Goal: Task Accomplishment & Management: Use online tool/utility

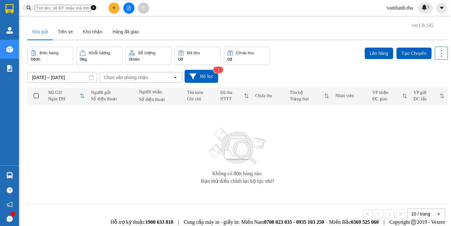
click at [120, 8] on button at bounding box center [114, 8] width 11 height 11
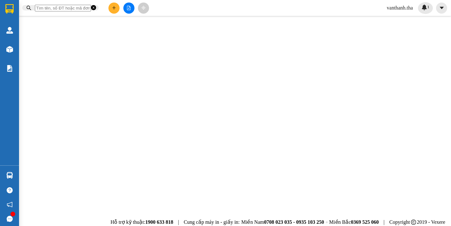
type input "bé Thơ nhà"
click at [63, 11] on div "Tp [PERSON_NAME]" at bounding box center [31, 9] width 63 height 6
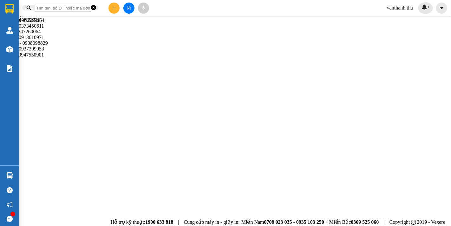
click at [67, 12] on div "Miễn phí" at bounding box center [33, 9] width 67 height 6
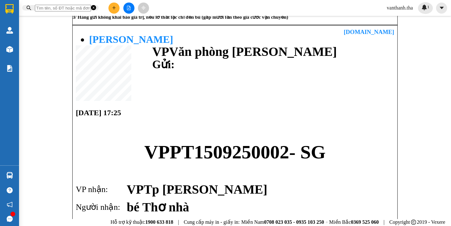
scroll to position [136, 0]
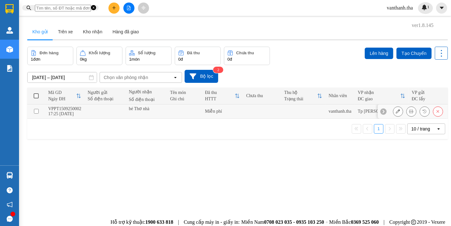
click at [396, 114] on icon at bounding box center [398, 111] width 4 height 4
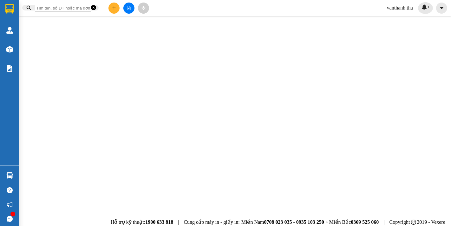
type input "1 bị xanh lá"
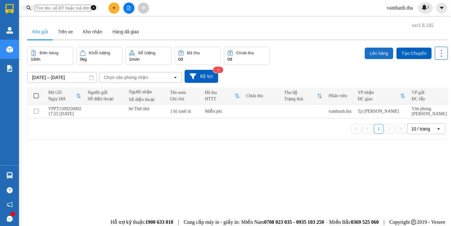
click at [365, 49] on button "Lên hàng" at bounding box center [379, 53] width 29 height 11
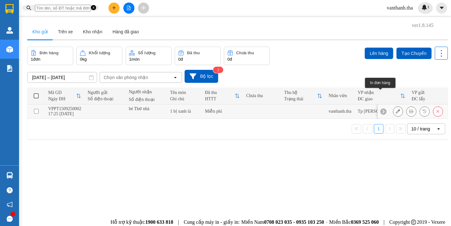
click at [407, 115] on button at bounding box center [412, 111] width 10 height 11
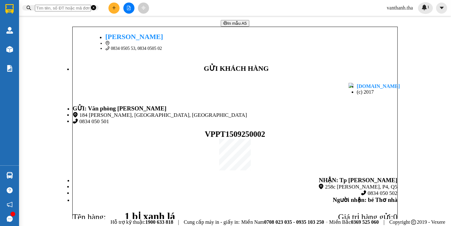
click at [235, 26] on span "In mẫu A5" at bounding box center [237, 23] width 19 height 5
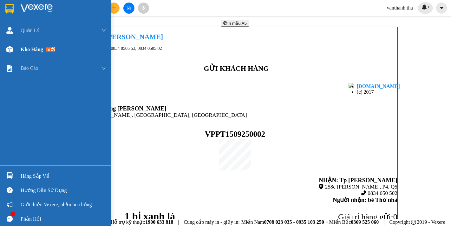
click at [32, 47] on span "Kho hàng" at bounding box center [32, 49] width 23 height 5
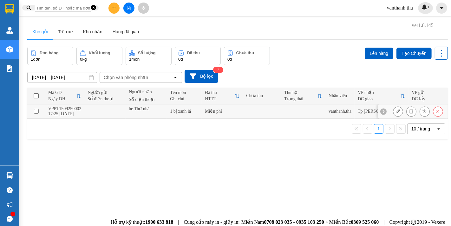
click at [34, 112] on input "checkbox" at bounding box center [36, 111] width 5 height 5
checkbox input "true"
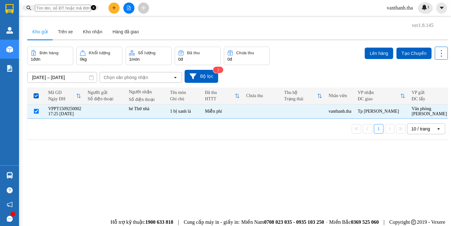
click at [375, 47] on div "Lên hàng Tạo Chuyến" at bounding box center [406, 53] width 83 height 13
click at [377, 48] on button "Lên hàng" at bounding box center [379, 53] width 29 height 11
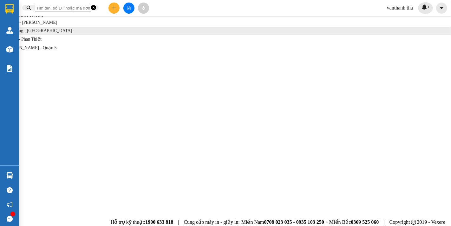
click at [96, 35] on li "Phan Rang - [GEOGRAPHIC_DATA]" at bounding box center [225, 31] width 451 height 8
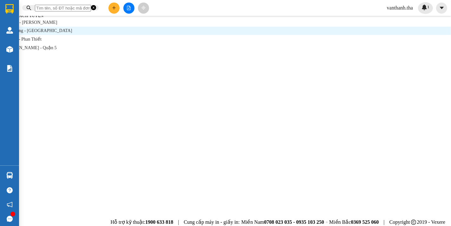
click at [167, 47] on div "21:00" at bounding box center [225, 44] width 451 height 6
